Goal: Transaction & Acquisition: Purchase product/service

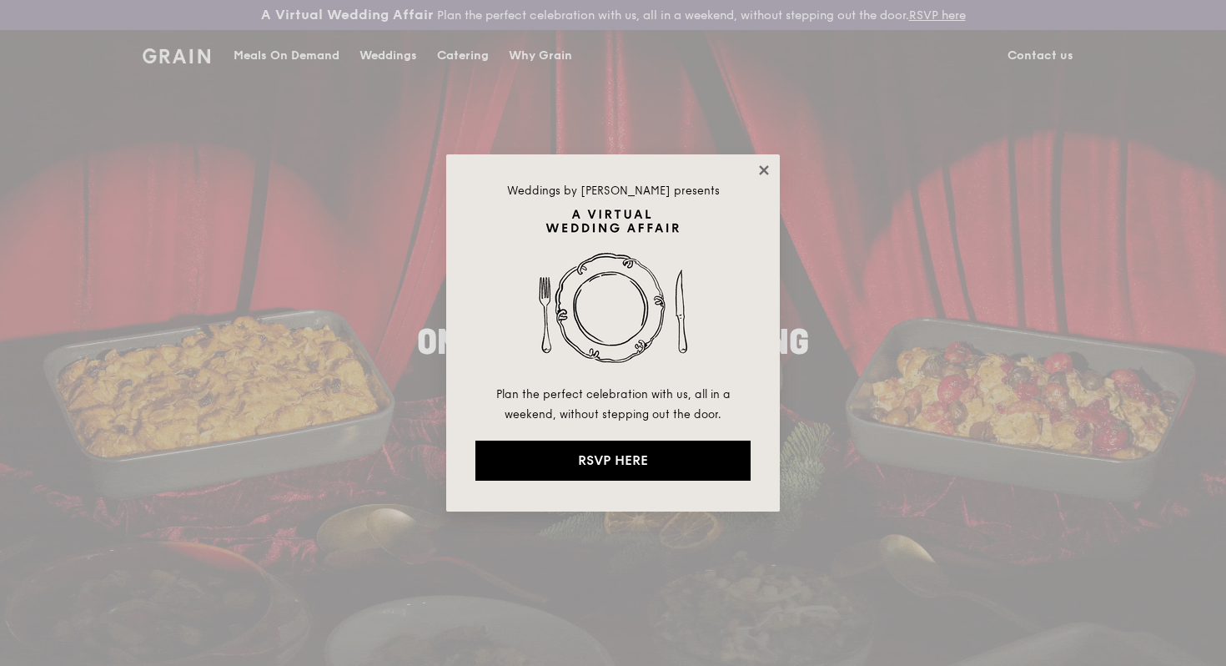
click at [766, 174] on icon at bounding box center [764, 170] width 15 height 15
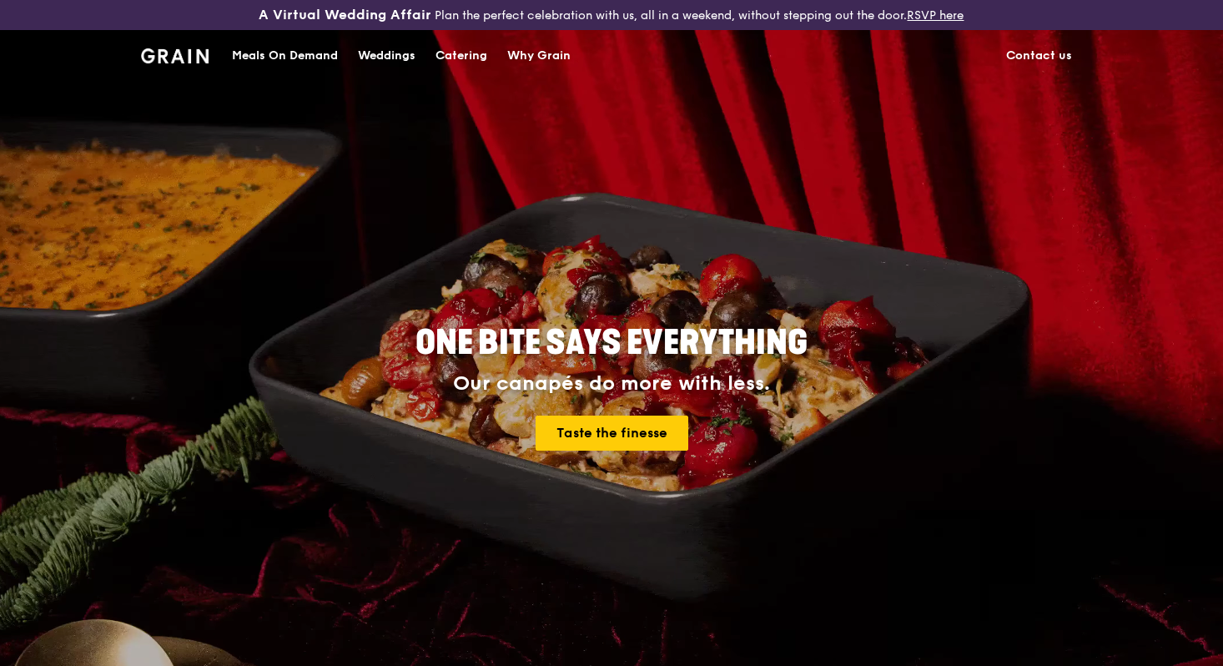
click at [560, 55] on div "Why Grain" at bounding box center [538, 56] width 63 height 50
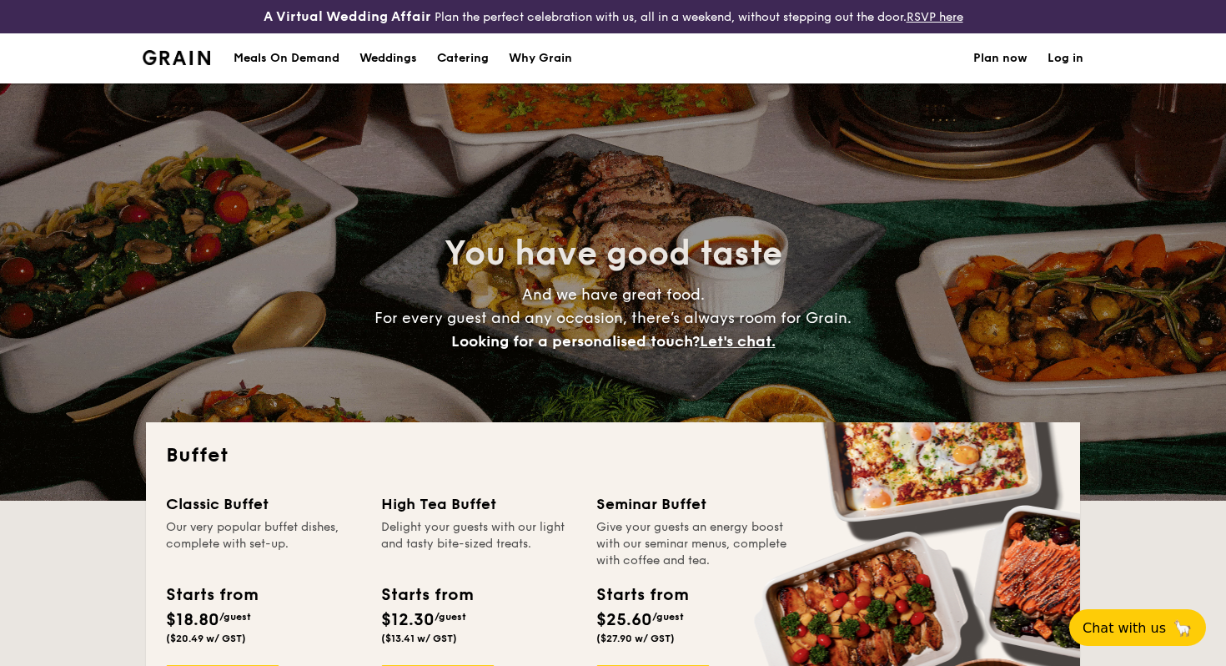
select select
click at [319, 62] on div "Meals On Demand" at bounding box center [287, 58] width 106 height 50
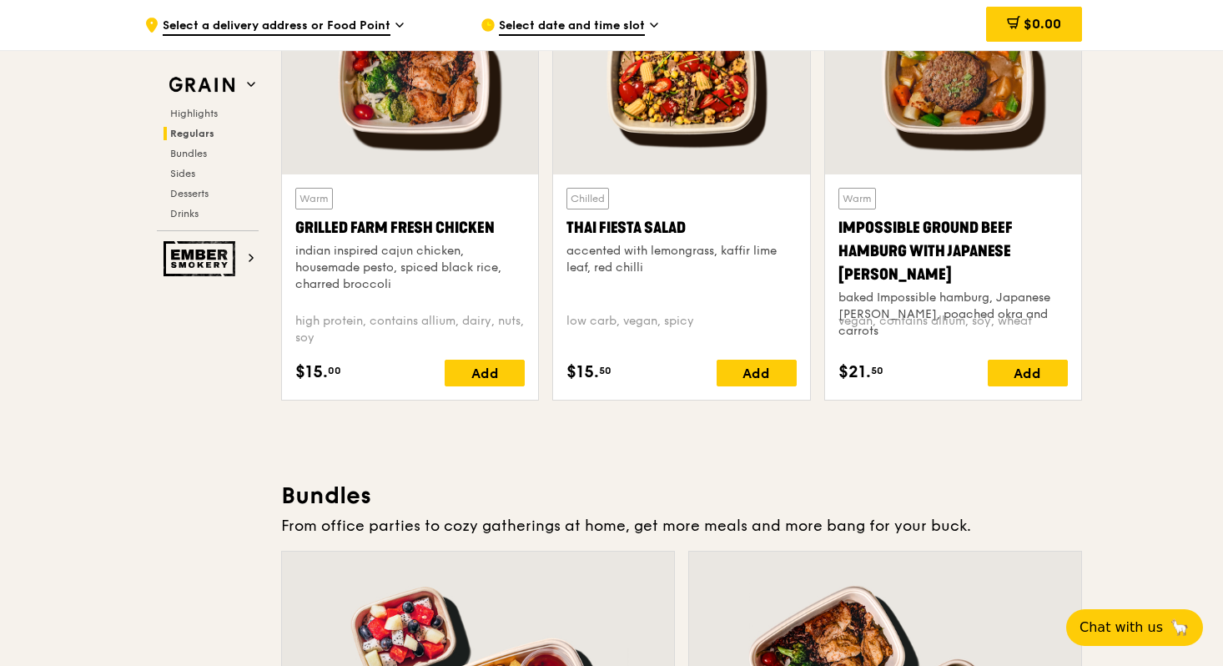
scroll to position [2003, 0]
